Goal: Navigation & Orientation: Find specific page/section

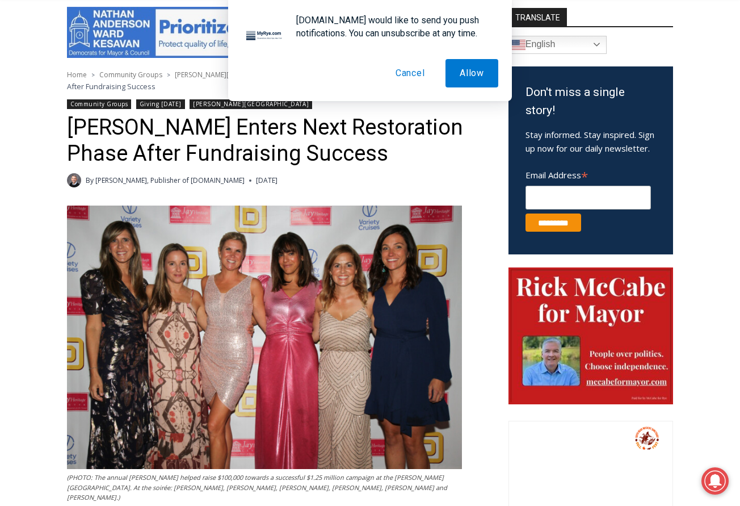
scroll to position [309, 0]
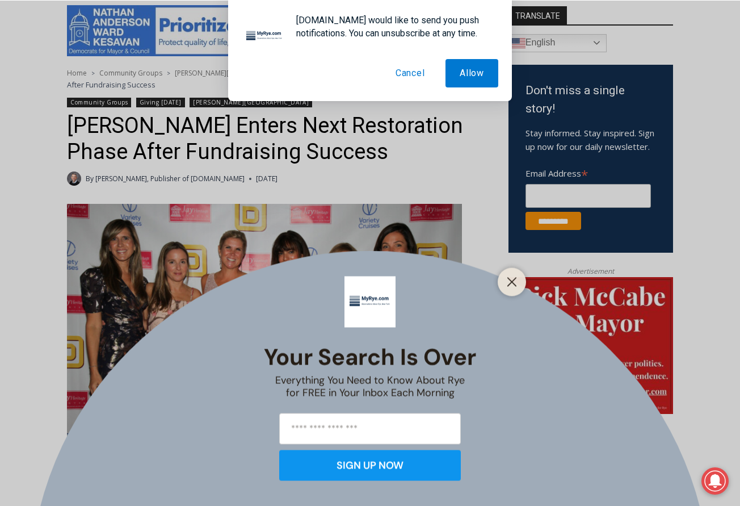
click at [413, 70] on button "Cancel" at bounding box center [410, 73] width 58 height 28
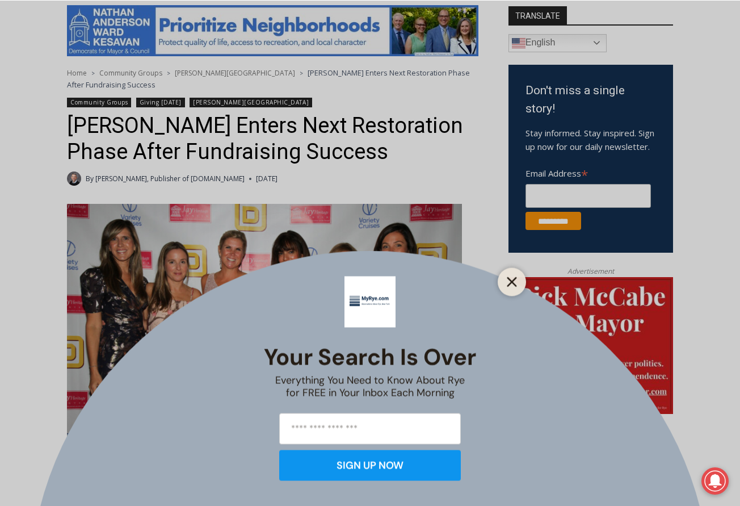
click at [512, 279] on icon "Close" at bounding box center [512, 281] width 10 height 10
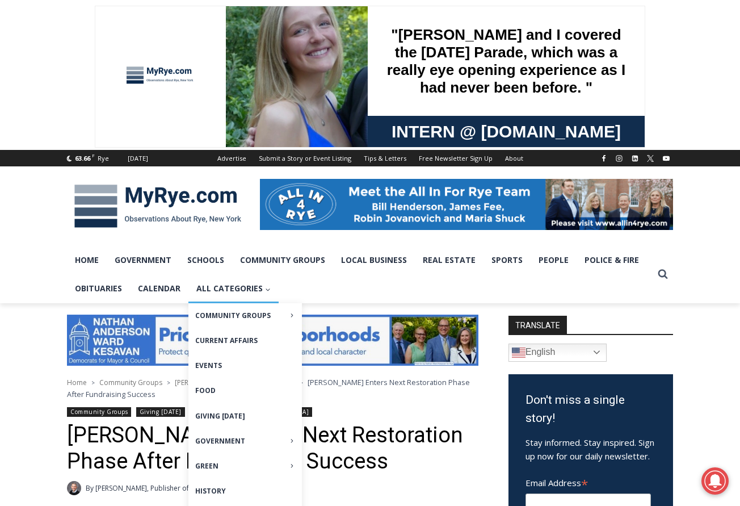
scroll to position [0, 0]
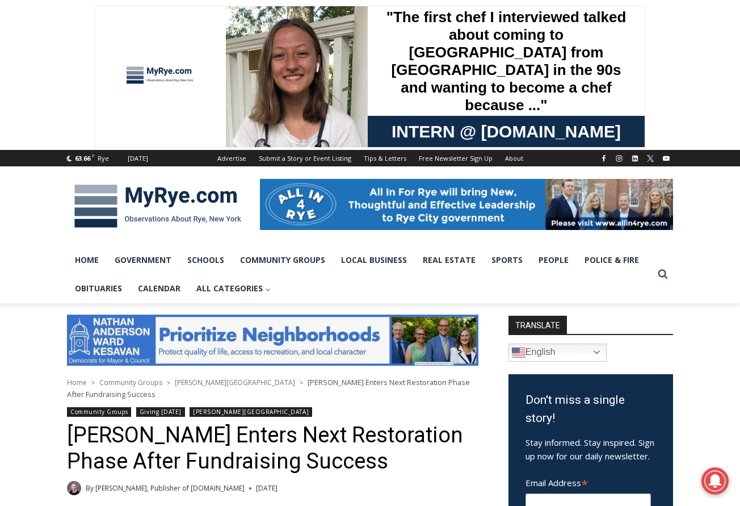
click at [171, 200] on img at bounding box center [158, 206] width 182 height 59
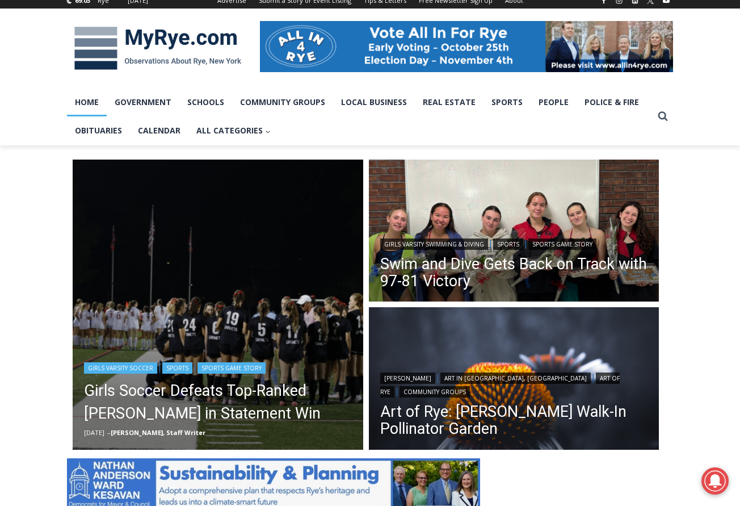
scroll to position [145, 0]
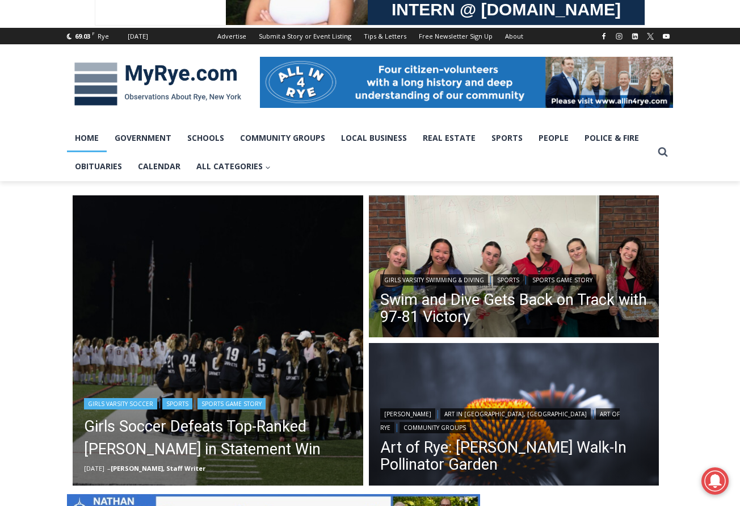
scroll to position [137, 0]
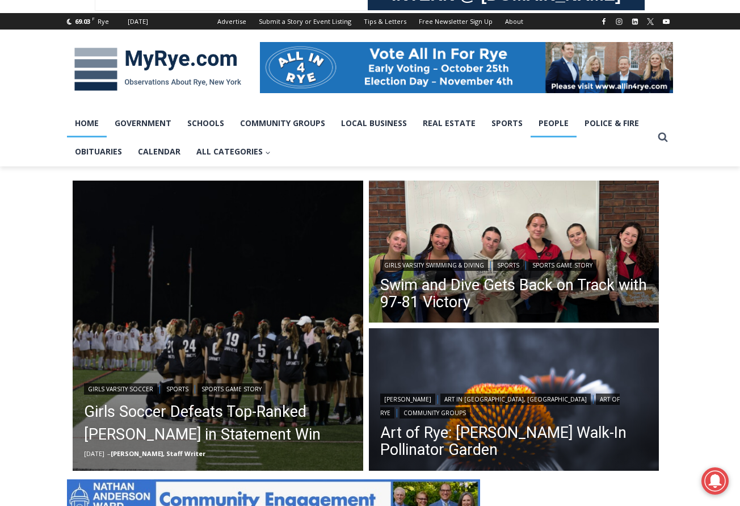
click at [549, 127] on link "People" at bounding box center [554, 123] width 46 height 28
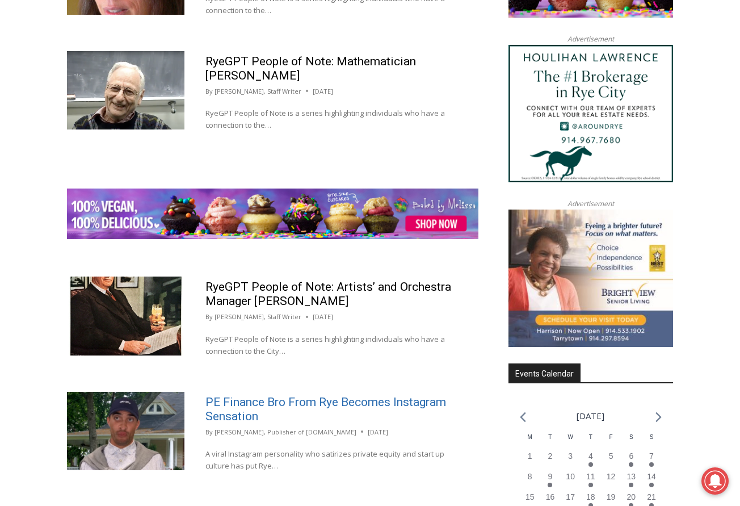
click at [326, 395] on link "PE Finance Bro From Rye Becomes Instagram Sensation" at bounding box center [326, 409] width 241 height 28
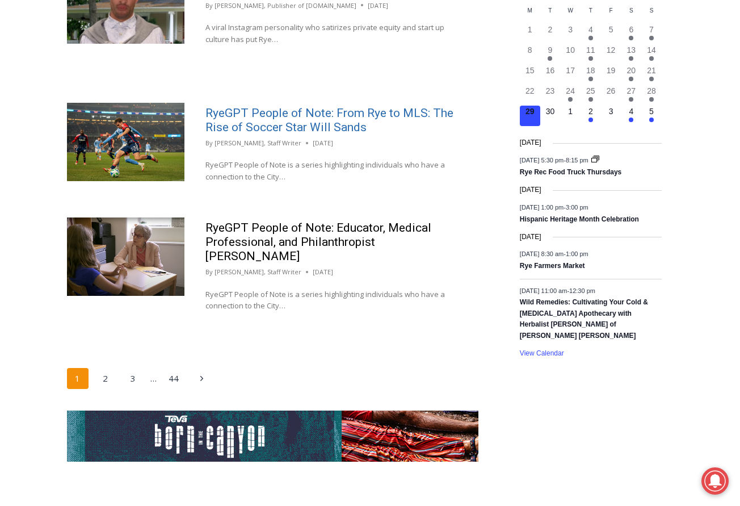
scroll to position [1784, 0]
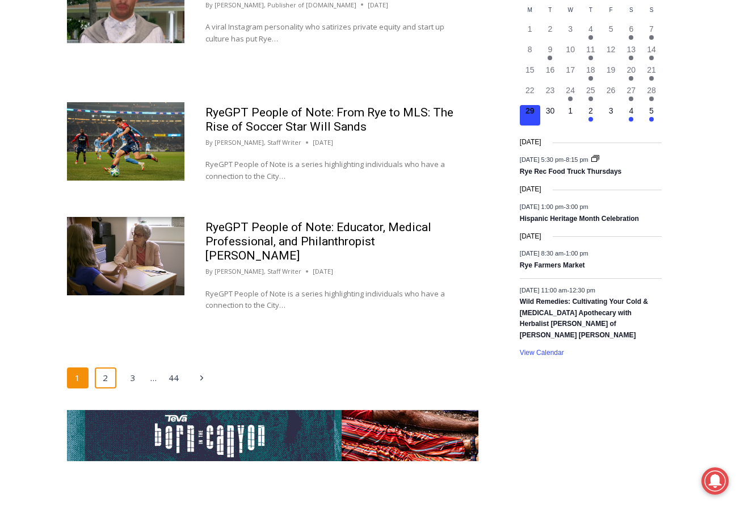
click at [99, 367] on link "2" at bounding box center [106, 378] width 22 height 22
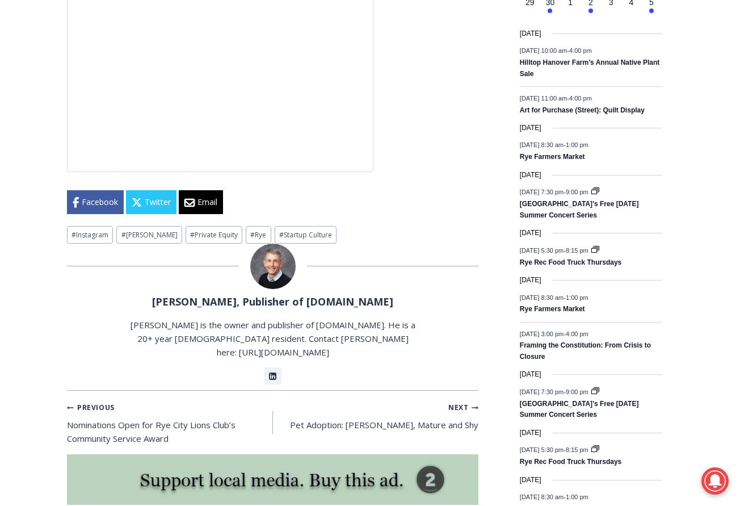
scroll to position [1577, 0]
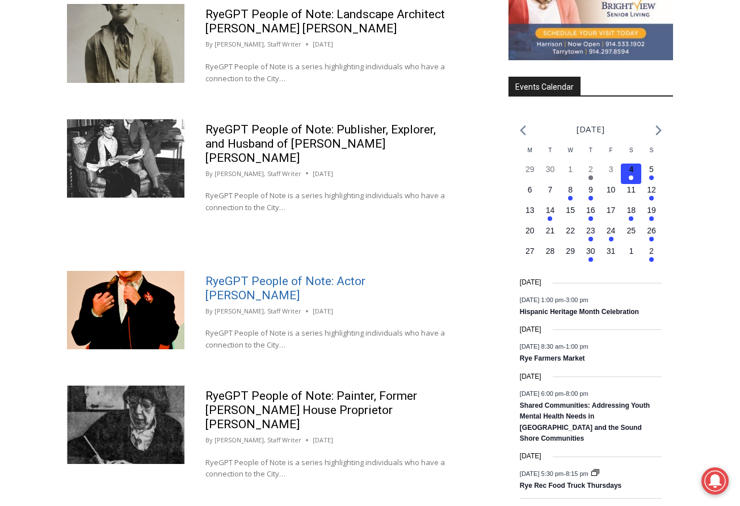
scroll to position [1644, 0]
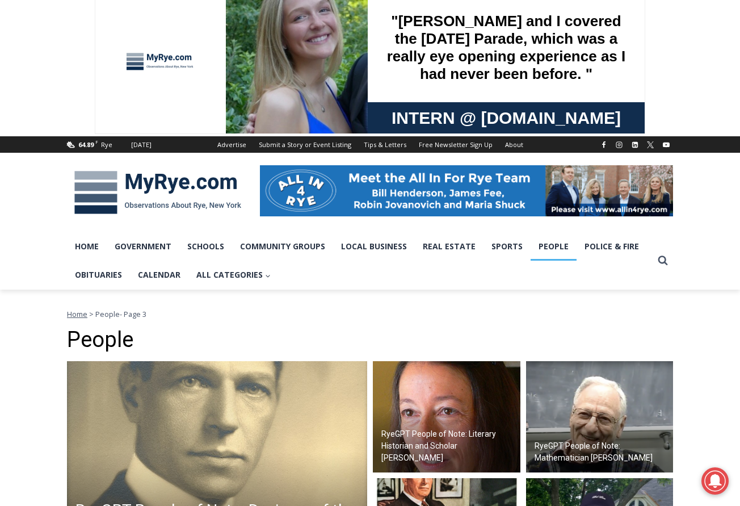
scroll to position [18, 0]
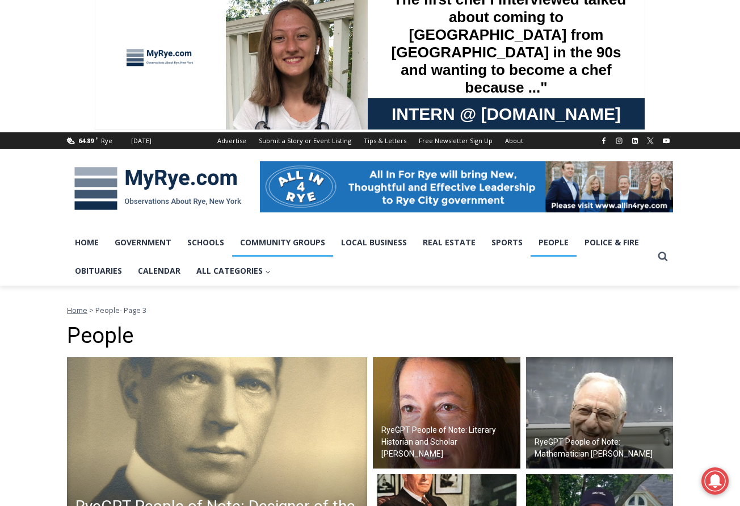
click at [263, 246] on link "Community Groups" at bounding box center [282, 242] width 101 height 28
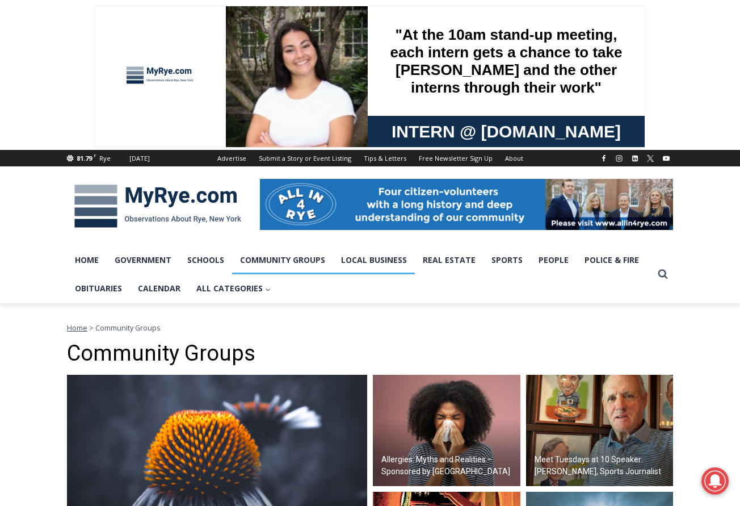
click at [365, 267] on link "Local Business" at bounding box center [374, 260] width 82 height 28
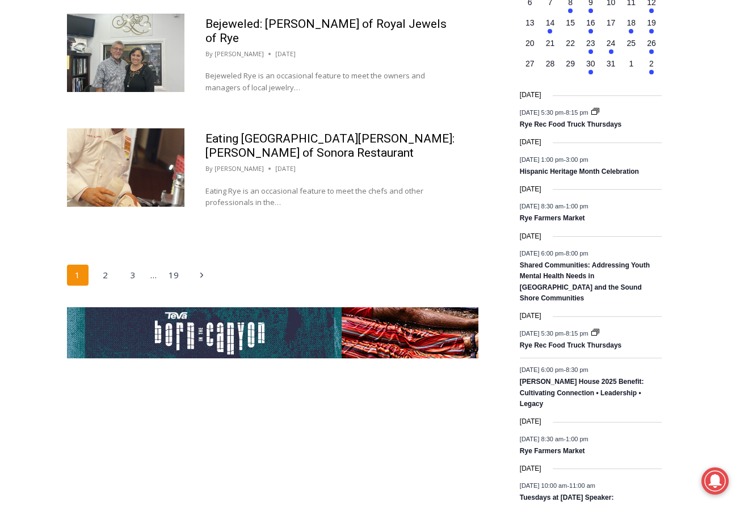
scroll to position [1833, 0]
